Goal: Information Seeking & Learning: Learn about a topic

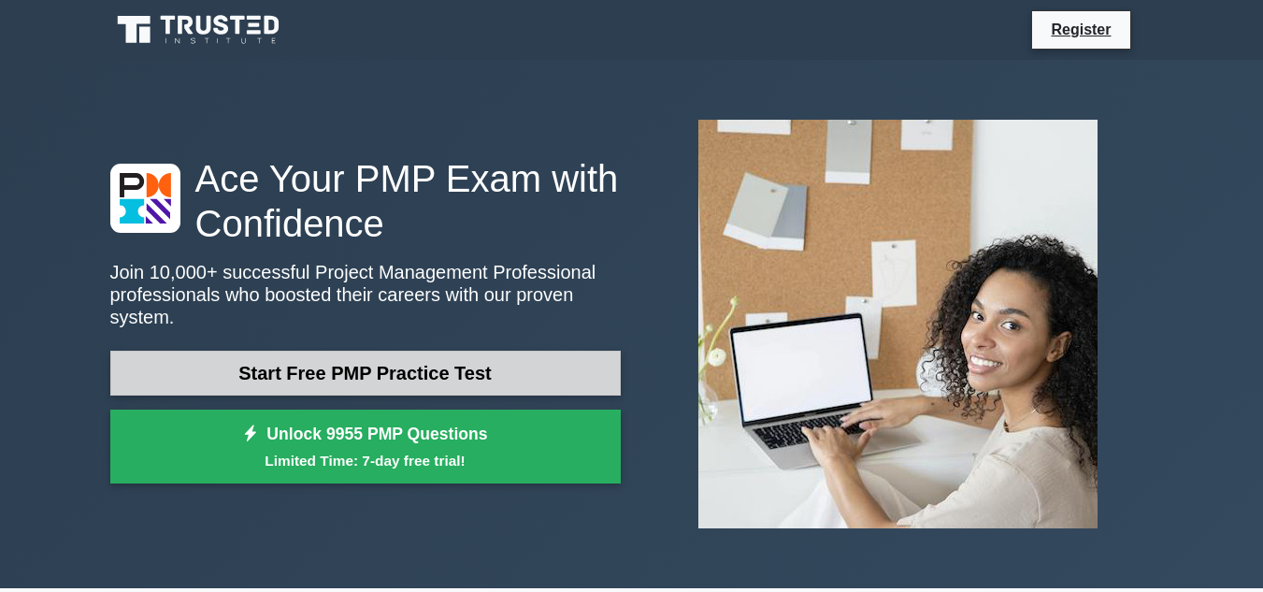
click at [529, 373] on link "Start Free PMP Practice Test" at bounding box center [365, 373] width 511 height 45
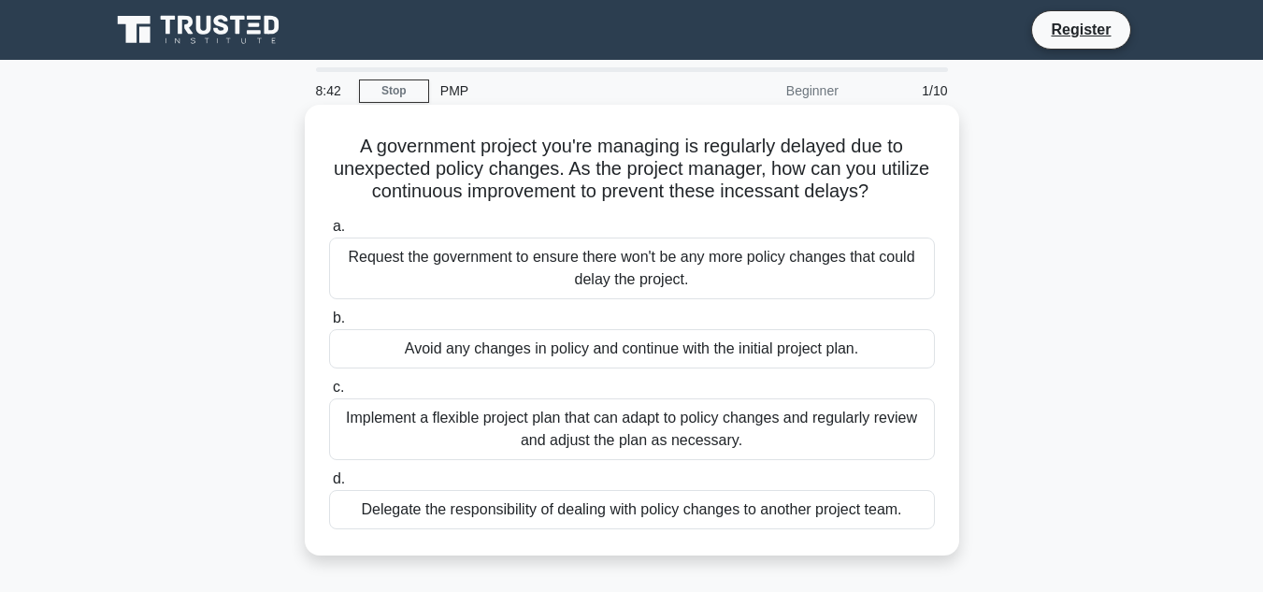
click at [727, 413] on div "Implement a flexible project plan that can adapt to policy changes and regularl…" at bounding box center [632, 429] width 606 height 62
click at [329, 394] on input "c. Implement a flexible project plan that can adapt to policy changes and regul…" at bounding box center [329, 387] width 0 height 12
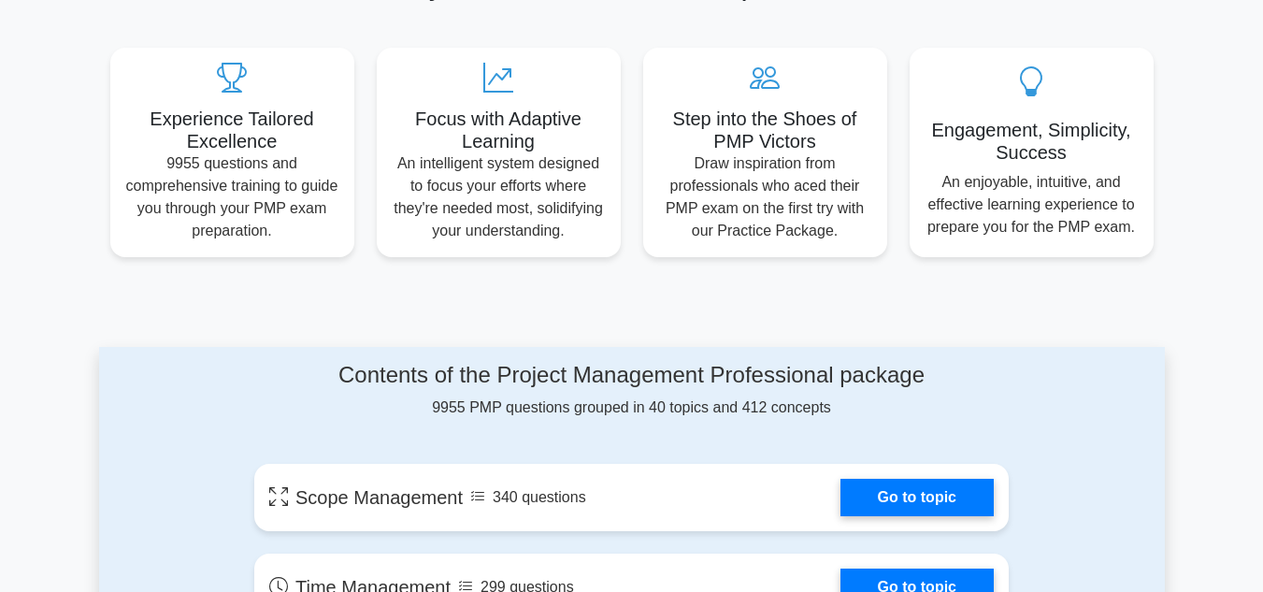
scroll to position [668, 0]
